Goal: Task Accomplishment & Management: Manage account settings

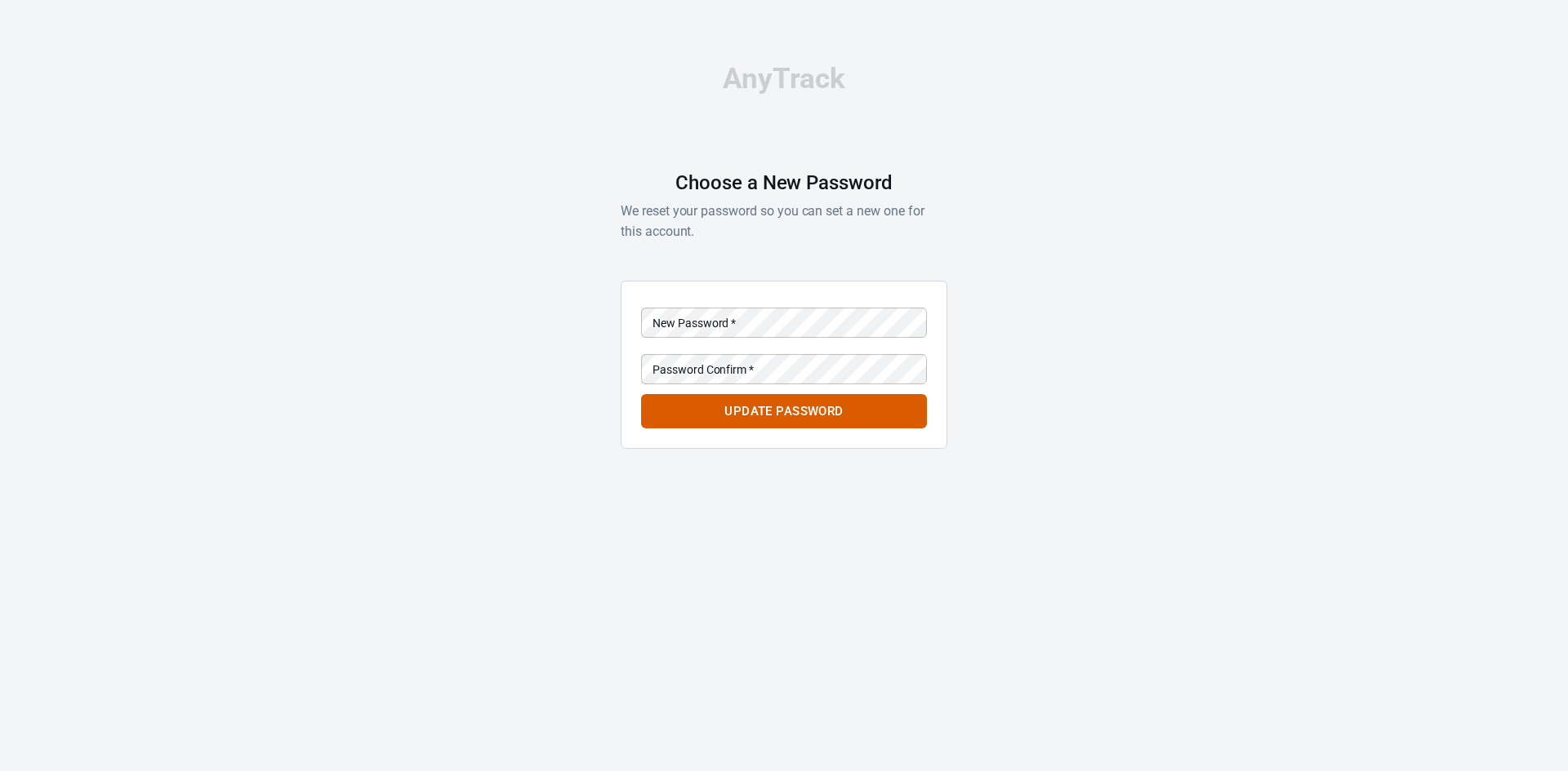
click at [691, 309] on div "New Password   * New Password   *" at bounding box center [784, 323] width 285 height 30
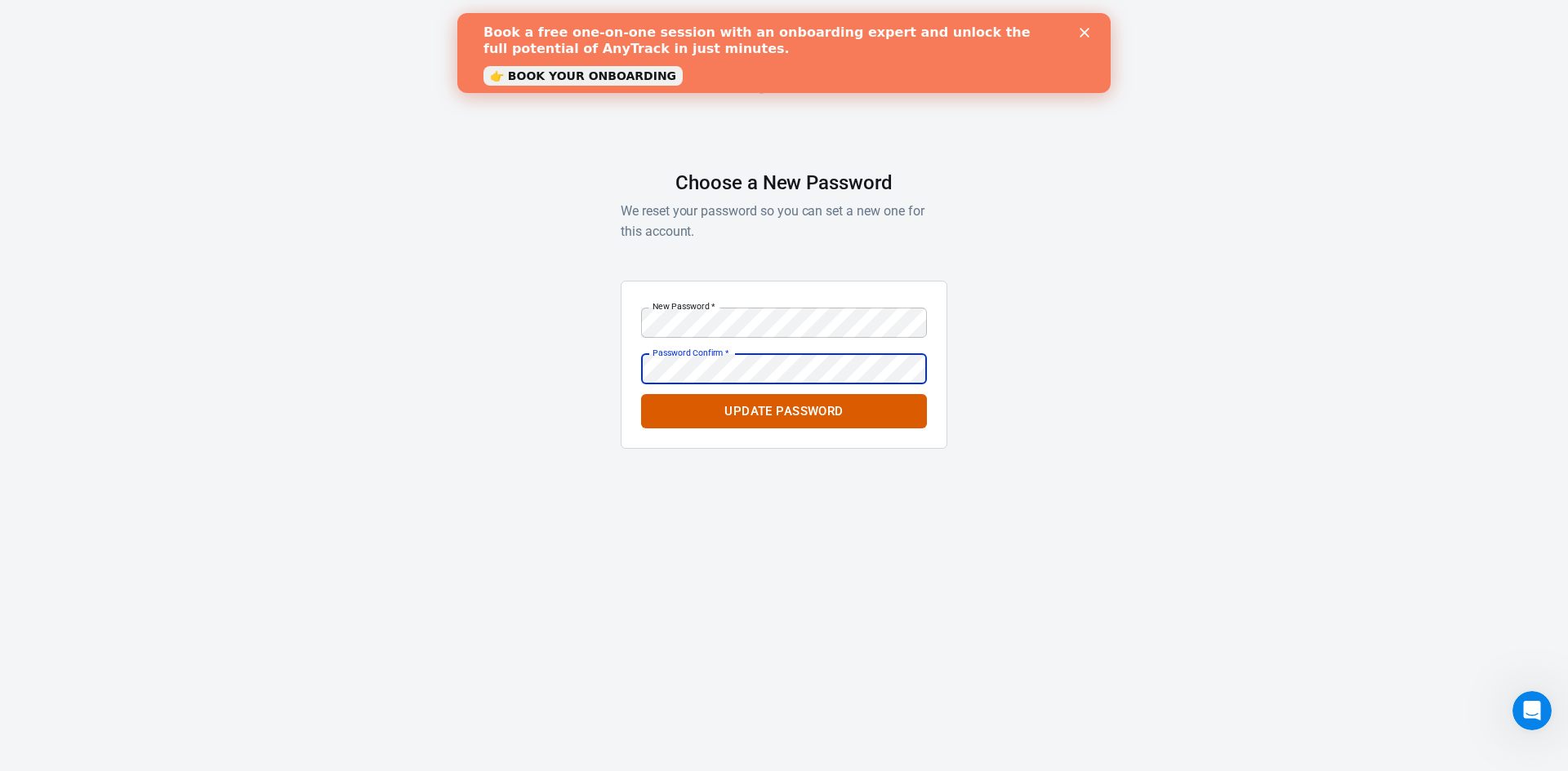
click at [641, 394] on button "Update Password" at bounding box center [784, 411] width 285 height 34
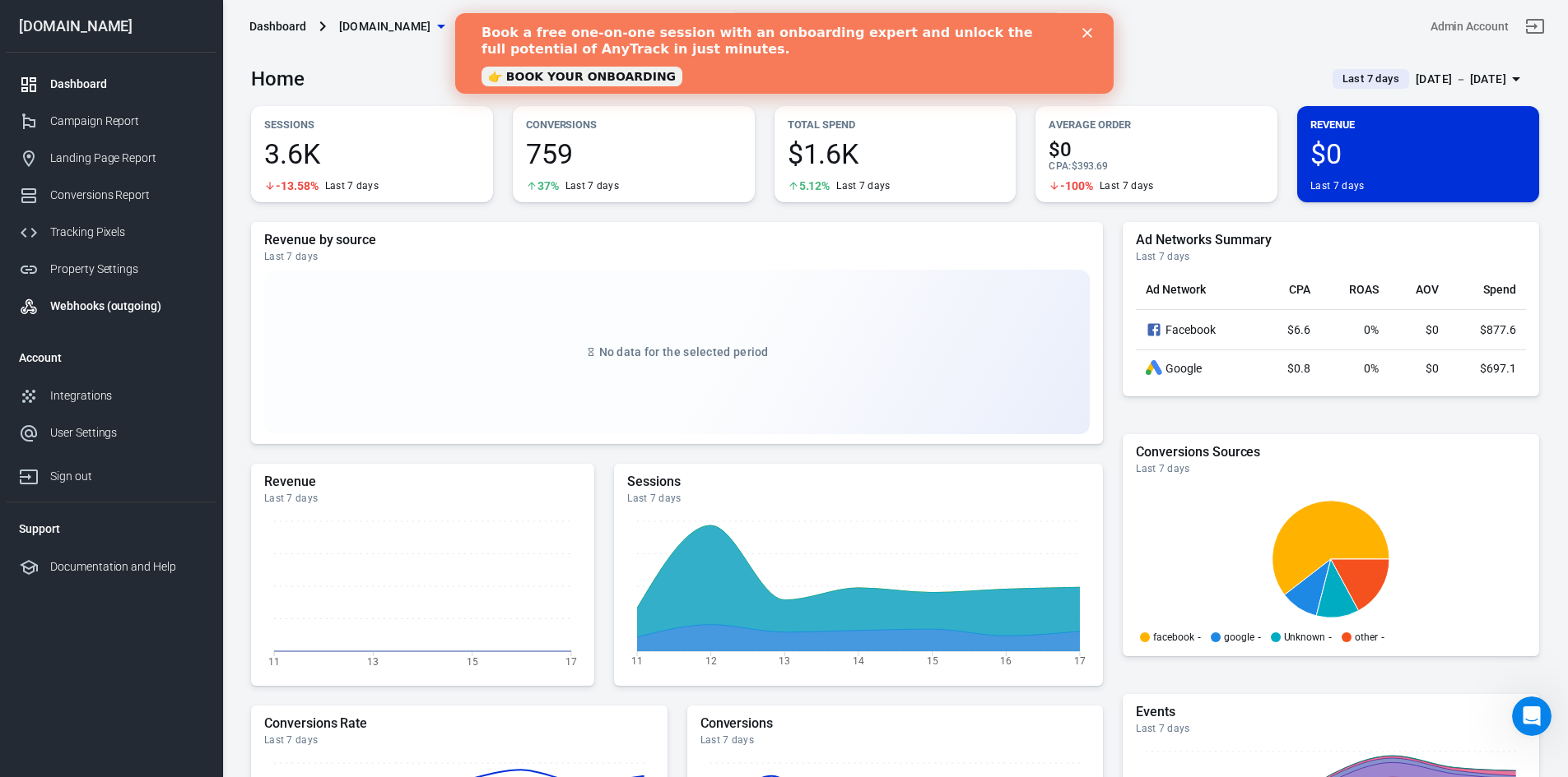
click at [119, 306] on div "Webhooks (outgoing)" at bounding box center [126, 306] width 153 height 17
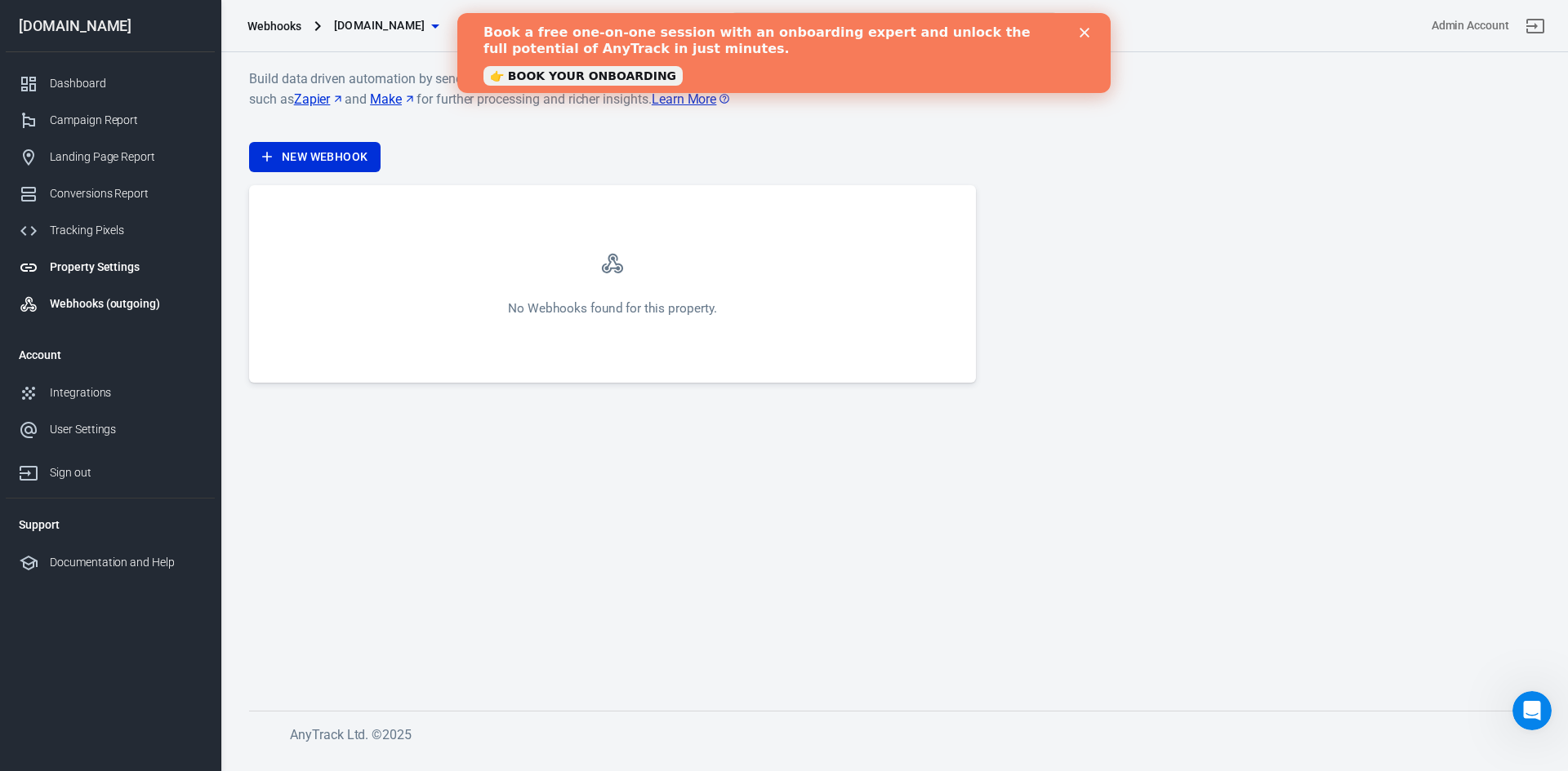
click at [99, 264] on div "Property Settings" at bounding box center [125, 267] width 152 height 17
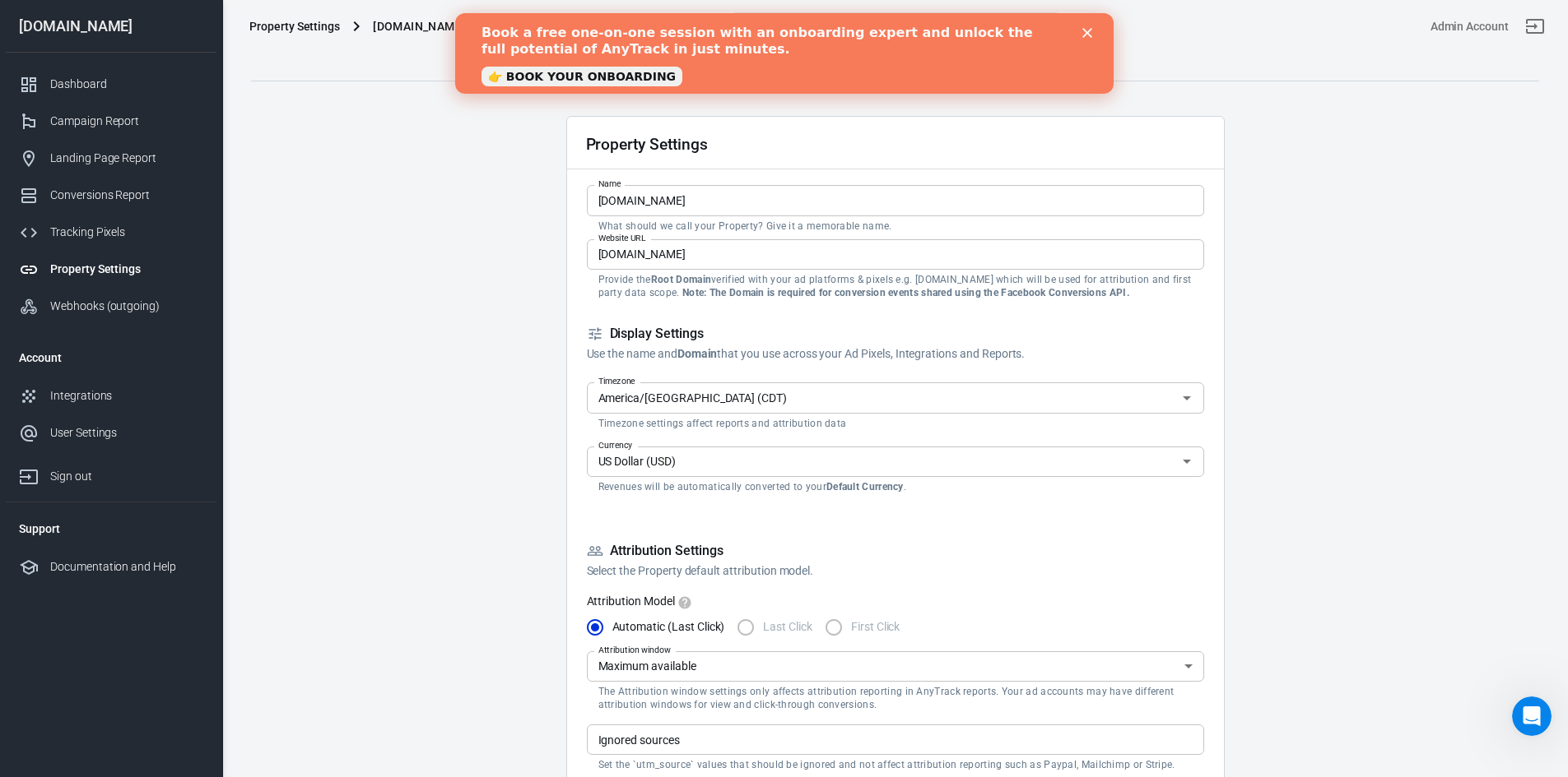
click at [1089, 34] on icon "Close" at bounding box center [1086, 32] width 9 height 9
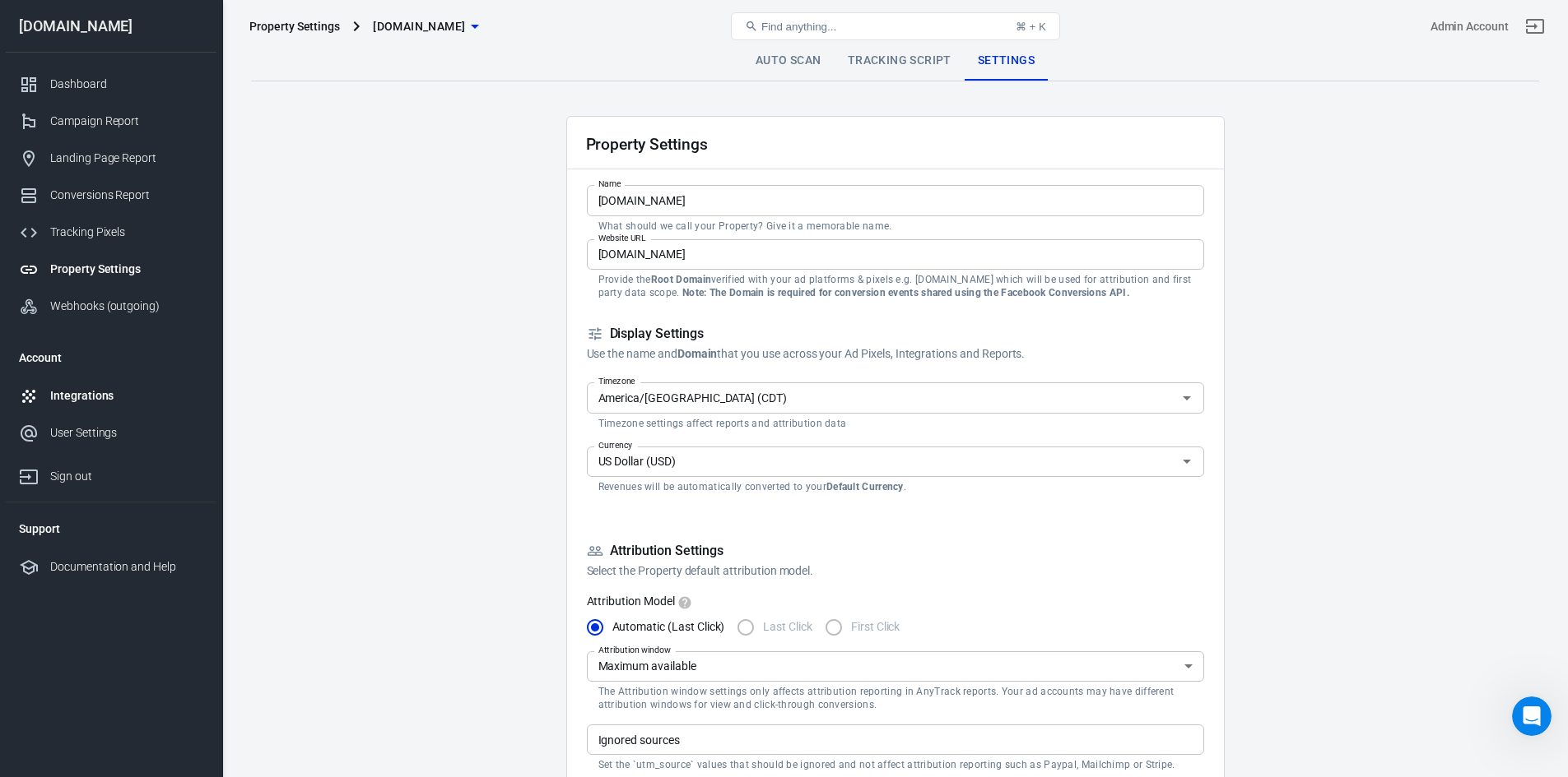
click at [89, 386] on link "Integrations" at bounding box center [111, 396] width 211 height 37
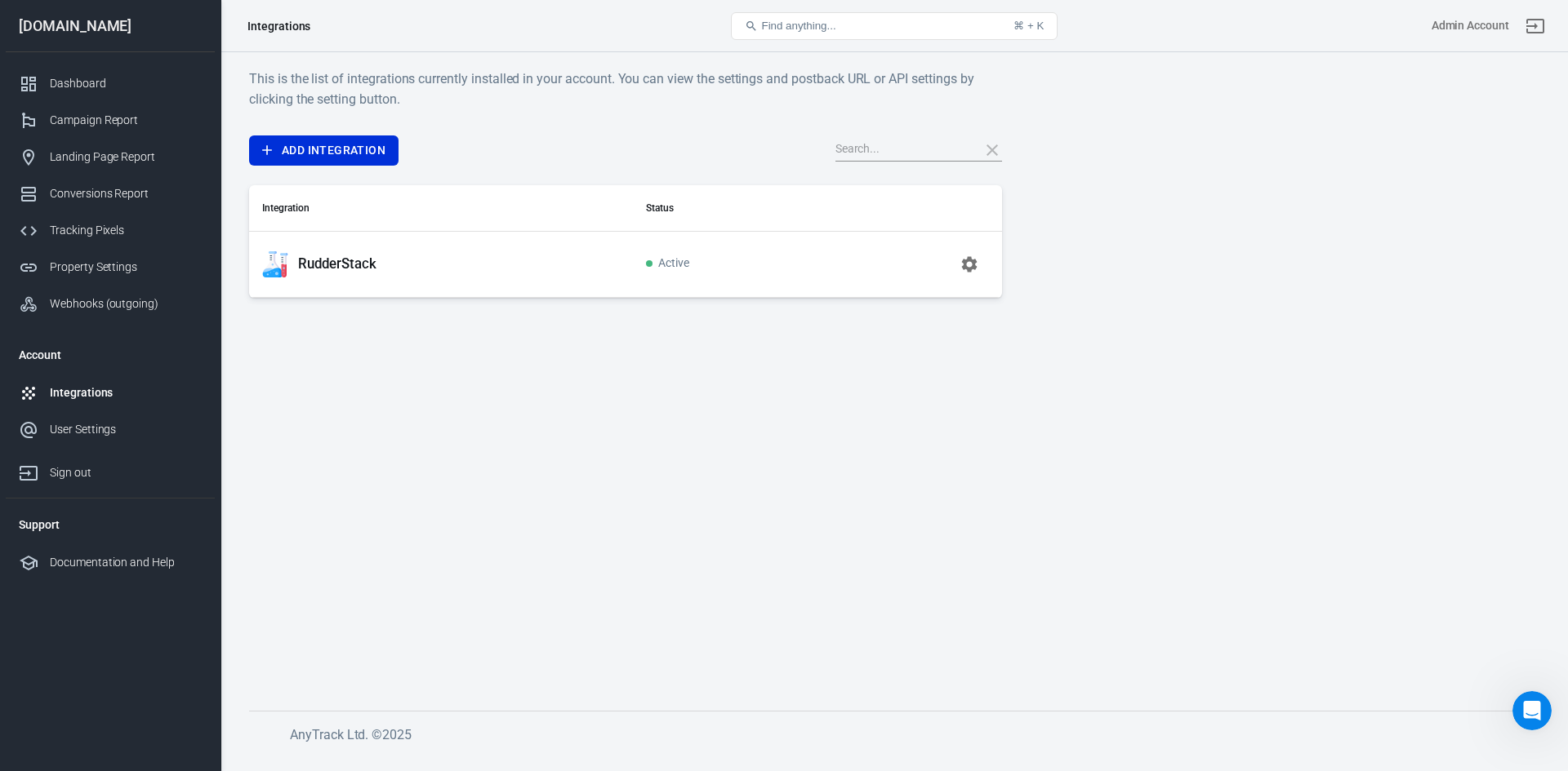
click at [326, 264] on p "RudderStack" at bounding box center [336, 264] width 77 height 17
